Goal: Transaction & Acquisition: Subscribe to service/newsletter

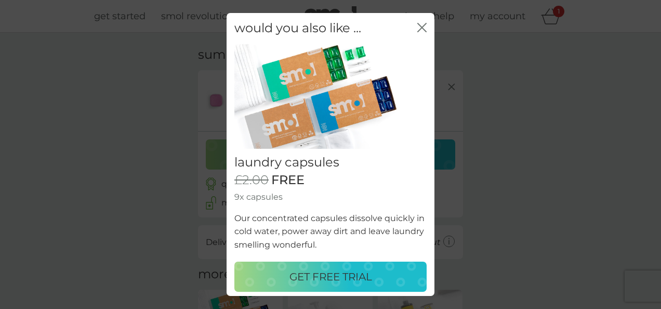
click at [338, 269] on p "GET FREE TRIAL" at bounding box center [330, 276] width 83 height 17
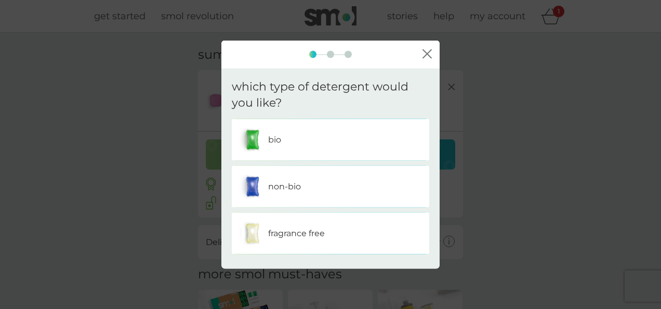
click at [274, 183] on p "non-bio" at bounding box center [284, 186] width 33 height 14
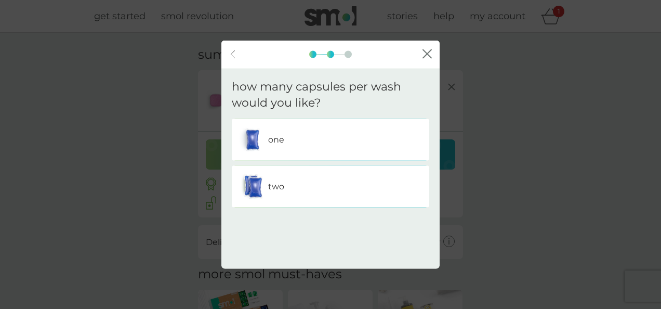
click at [313, 138] on div "one" at bounding box center [331, 139] width 182 height 26
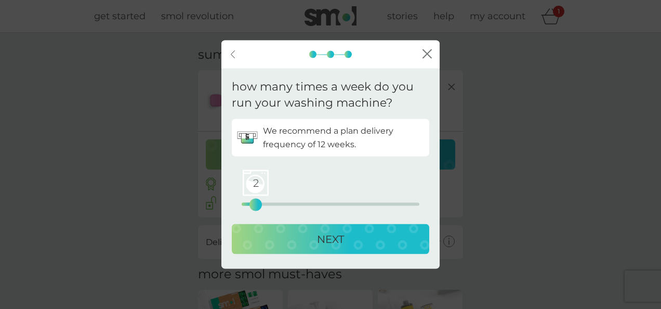
drag, startPoint x: 242, startPoint y: 203, endPoint x: 257, endPoint y: 202, distance: 14.6
click at [257, 202] on div "2" at bounding box center [256, 204] width 4 height 4
click at [317, 240] on p "NEXT" at bounding box center [330, 238] width 27 height 17
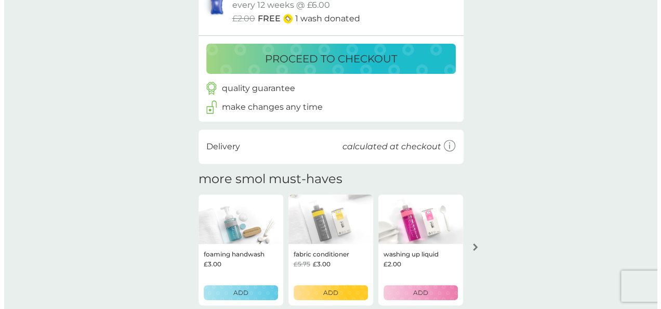
scroll to position [208, 0]
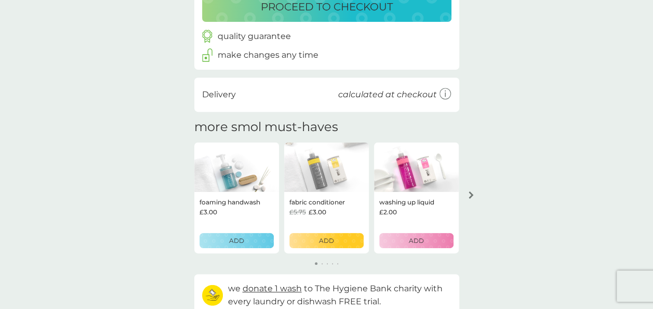
click at [406, 247] on button "ADD" at bounding box center [416, 240] width 74 height 15
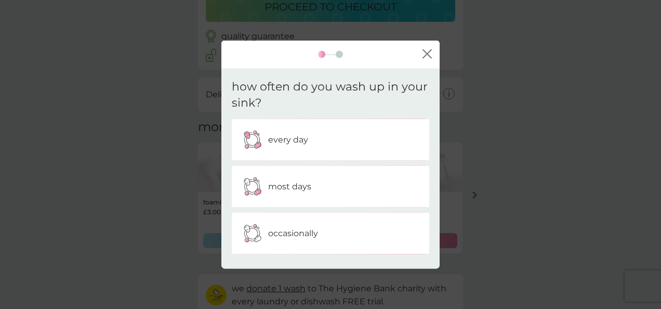
click at [308, 138] on div "every day" at bounding box center [331, 139] width 182 height 26
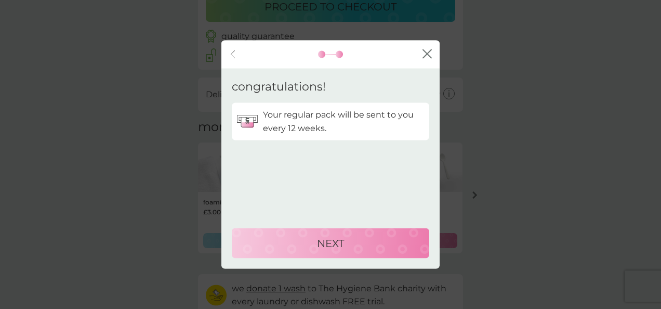
click at [356, 238] on div "NEXT" at bounding box center [330, 243] width 177 height 17
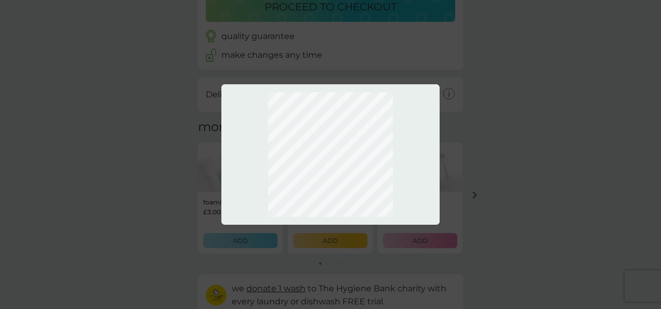
scroll to position [268, 0]
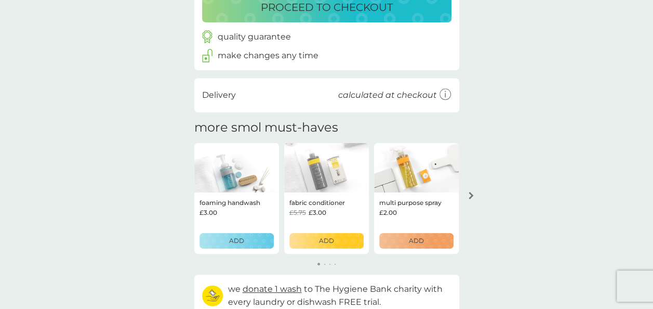
click at [326, 237] on p "ADD" at bounding box center [326, 240] width 15 height 10
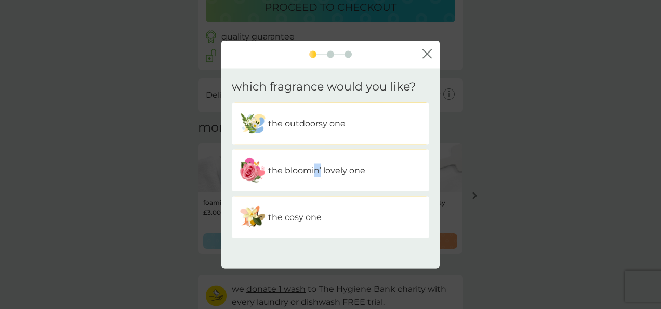
drag, startPoint x: 321, startPoint y: 170, endPoint x: 314, endPoint y: 169, distance: 6.3
click at [314, 169] on p "the bloomin’ lovely one" at bounding box center [316, 171] width 97 height 14
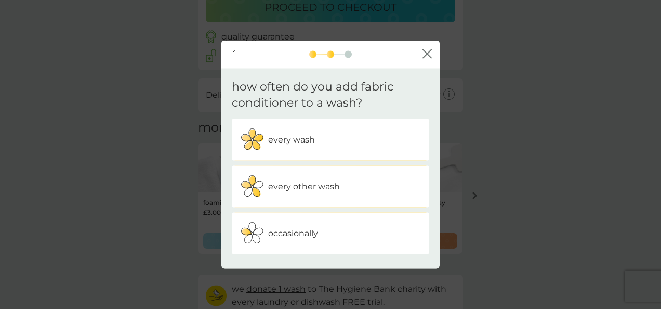
click at [233, 55] on icon "back" at bounding box center [233, 54] width 4 height 8
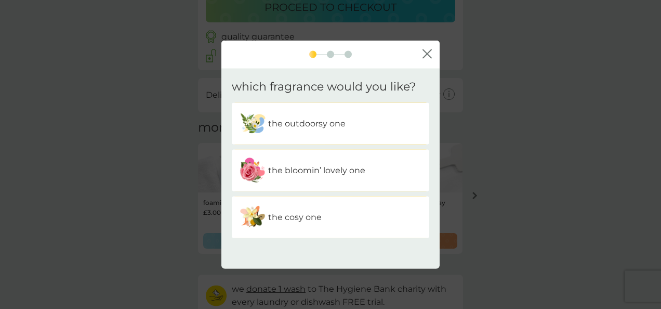
click at [319, 126] on p "the outdoorsy one" at bounding box center [306, 124] width 77 height 14
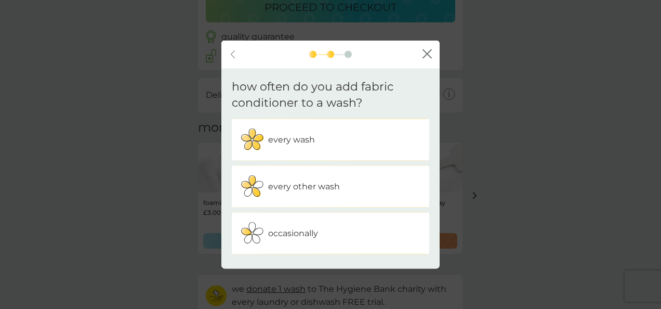
click at [300, 136] on p "every wash" at bounding box center [291, 139] width 47 height 14
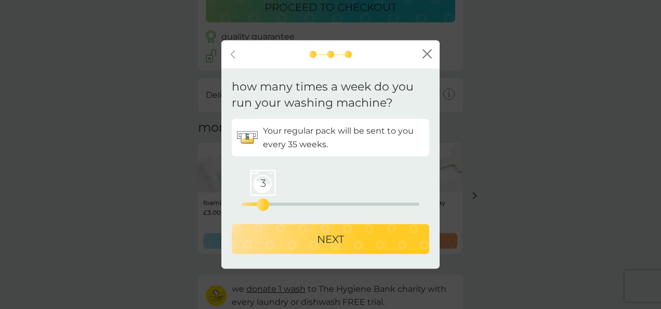
drag, startPoint x: 244, startPoint y: 204, endPoint x: 260, endPoint y: 204, distance: 15.6
click at [261, 204] on div "3" at bounding box center [263, 204] width 4 height 4
click at [335, 237] on p "NEXT" at bounding box center [330, 238] width 27 height 17
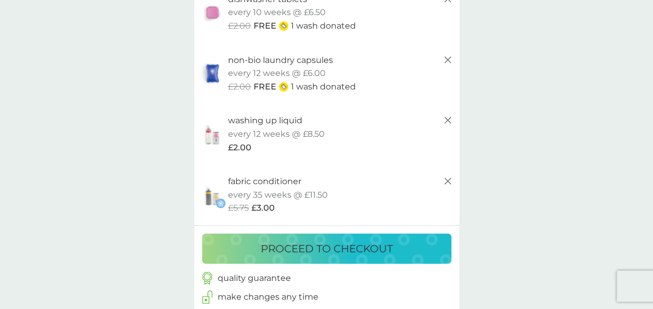
scroll to position [70, 0]
